Goal: Navigation & Orientation: Find specific page/section

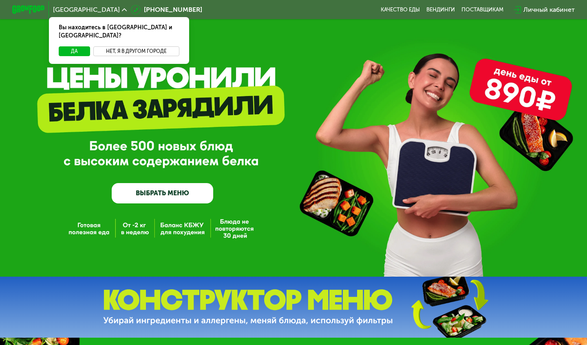
click at [132, 46] on button "Нет, я в другом городе" at bounding box center [136, 51] width 86 height 10
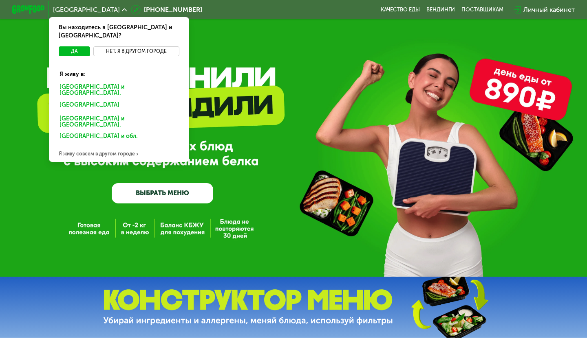
click at [114, 46] on button "Нет, я в другом городе" at bounding box center [136, 51] width 86 height 10
click at [65, 12] on span "[GEOGRAPHIC_DATA]" at bounding box center [86, 10] width 67 height 7
click at [128, 46] on button "Нет, я в другом городе" at bounding box center [136, 51] width 86 height 10
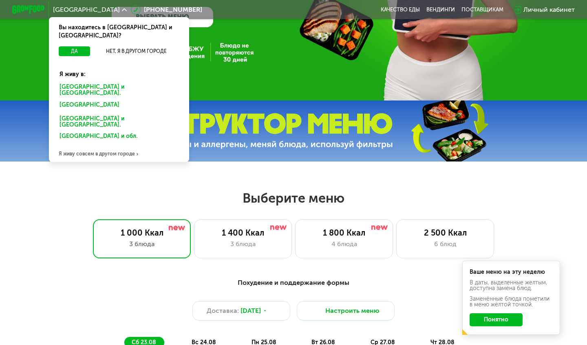
scroll to position [228, 0]
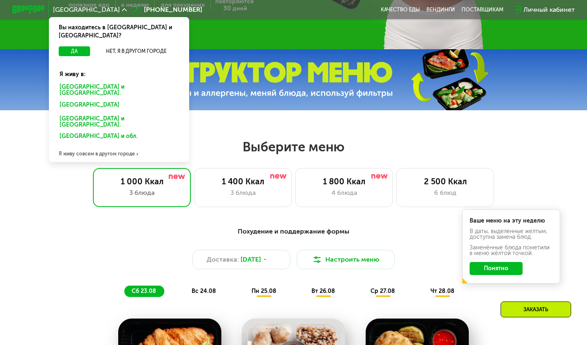
click at [83, 146] on div "Я живу совсем в другом городе" at bounding box center [119, 154] width 140 height 16
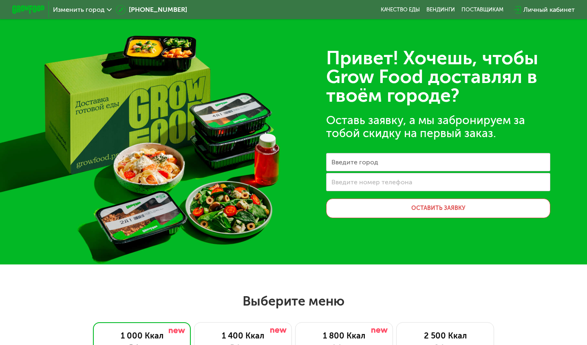
scroll to position [0, 0]
type input "*********"
click at [453, 169] on input "*********" at bounding box center [438, 162] width 224 height 18
drag, startPoint x: 411, startPoint y: 167, endPoint x: 311, endPoint y: 164, distance: 100.2
click at [311, 164] on div "Привет! Хочешь, чтобы Grow Food доставлял в твоём городе? Оставь заявку, а мы з…" at bounding box center [293, 132] width 587 height 265
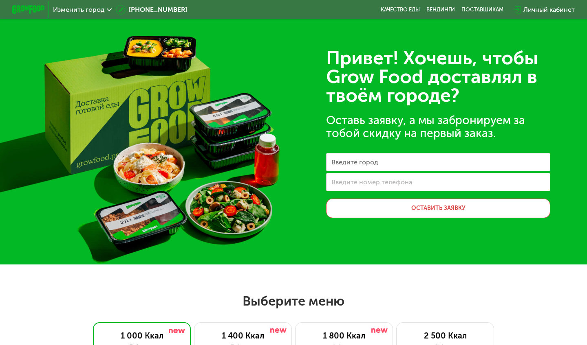
click at [86, 11] on span "Изменить город" at bounding box center [79, 10] width 52 height 7
